Goal: Information Seeking & Learning: Check status

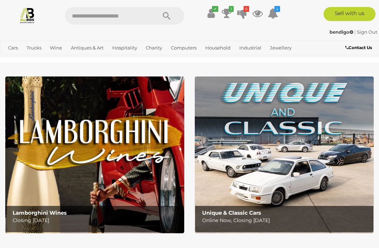
click at [213, 12] on icon at bounding box center [210, 13] width 7 height 13
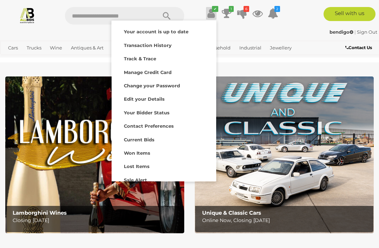
click at [141, 166] on strong "Lost Items" at bounding box center [137, 167] width 26 height 6
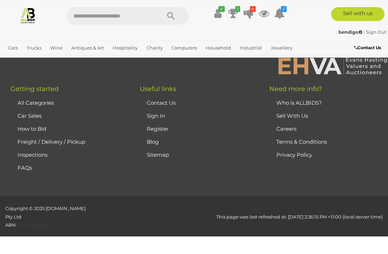
scroll to position [5237, 0]
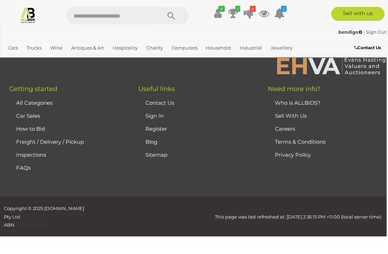
scroll to position [3585, 1]
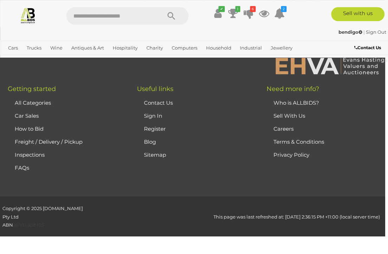
scroll to position [3759, 3]
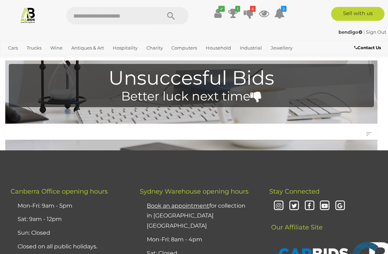
scroll to position [0, 0]
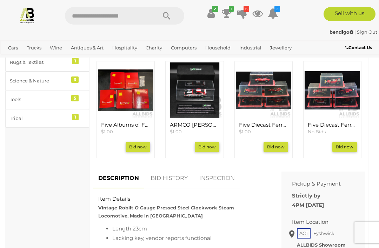
scroll to position [331, 0]
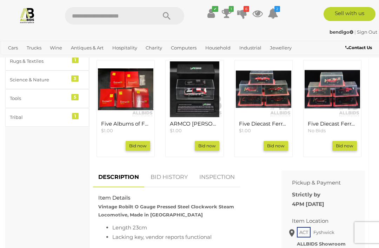
click at [174, 174] on link "BID HISTORY" at bounding box center [169, 177] width 48 height 21
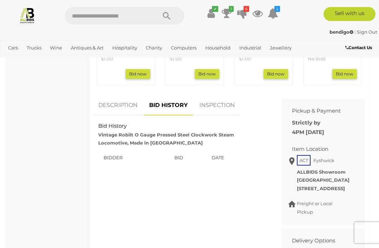
scroll to position [405, 0]
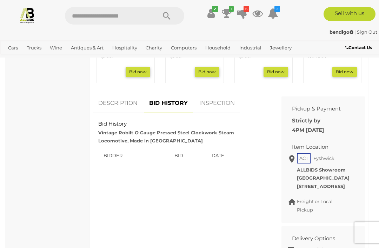
click at [168, 97] on link "BID HISTORY" at bounding box center [168, 103] width 49 height 21
click at [123, 104] on link "DESCRIPTION" at bounding box center [118, 103] width 50 height 21
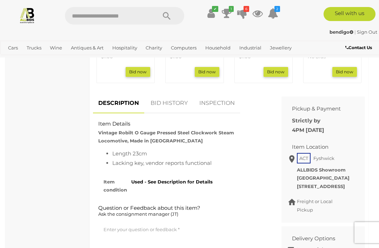
click at [219, 101] on link "INSPECTION" at bounding box center [217, 103] width 46 height 21
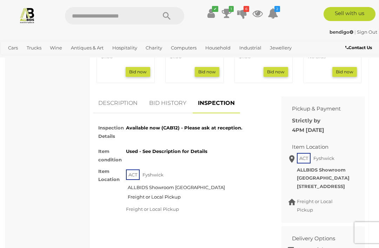
click at [170, 99] on link "BID HISTORY" at bounding box center [168, 103] width 48 height 21
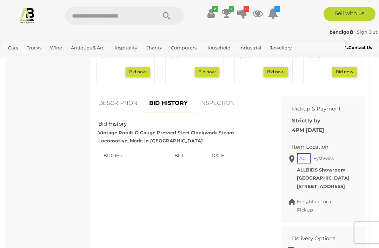
click at [116, 151] on th "Bidder" at bounding box center [132, 156] width 78 height 14
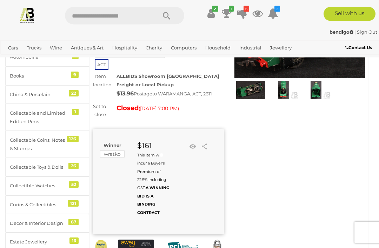
scroll to position [86, 0]
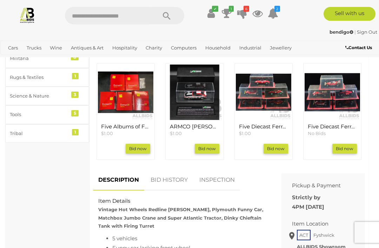
click at [170, 178] on link "BID HISTORY" at bounding box center [169, 180] width 48 height 21
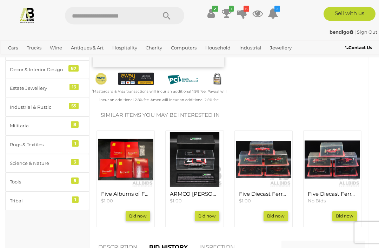
scroll to position [244, 0]
